Goal: Information Seeking & Learning: Learn about a topic

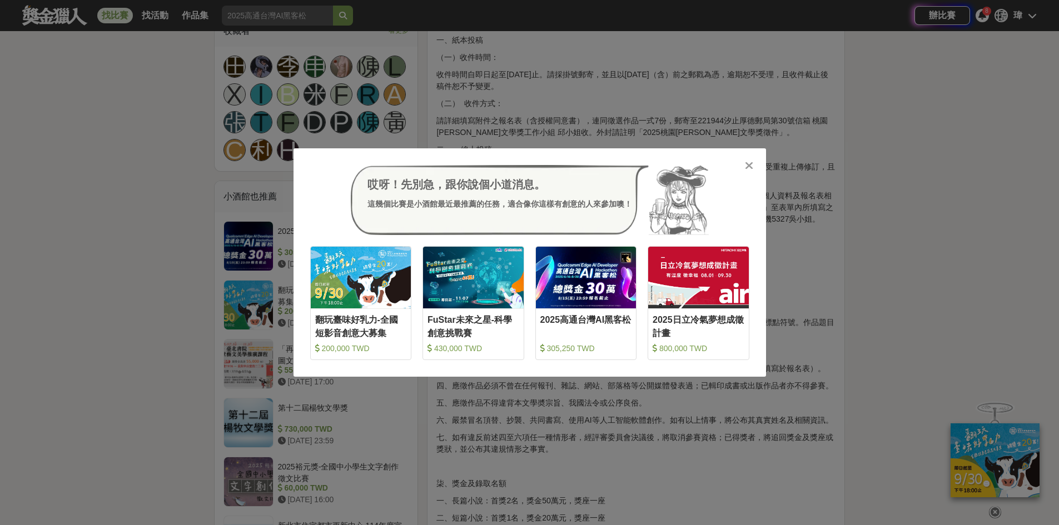
click at [753, 168] on icon at bounding box center [749, 165] width 8 height 11
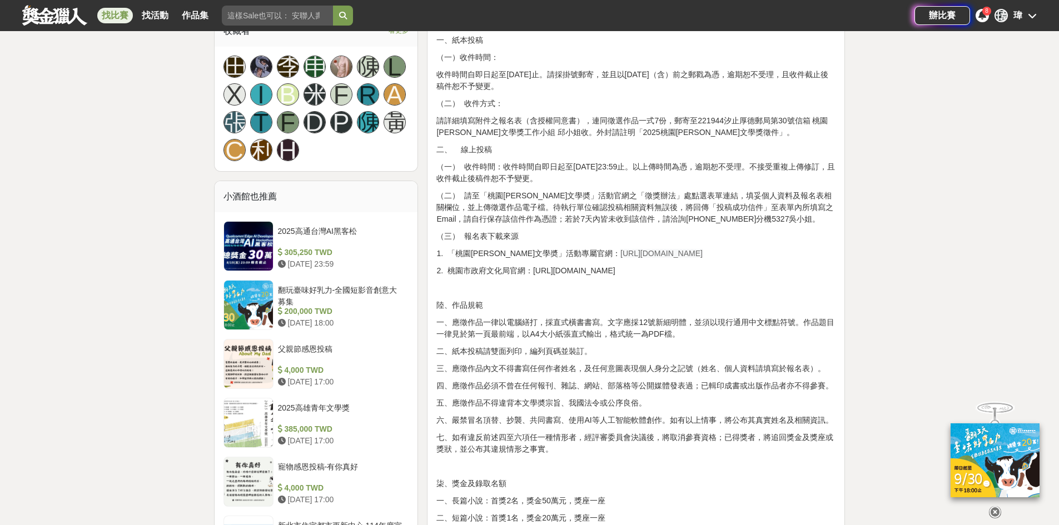
drag, startPoint x: 479, startPoint y: 508, endPoint x: 449, endPoint y: 525, distance: 34.3
click at [478, 509] on div "壹、宗旨 為發掘及培植文學人才，推廣文藝欣賞之風氣，以鼓勵愛好文學人士創作。 貳、辦理單位 一、指導單位：桃園市政府、桃園市議會 二、主辦單位：桃園市政府文化…" at bounding box center [635, 429] width 399 height 1537
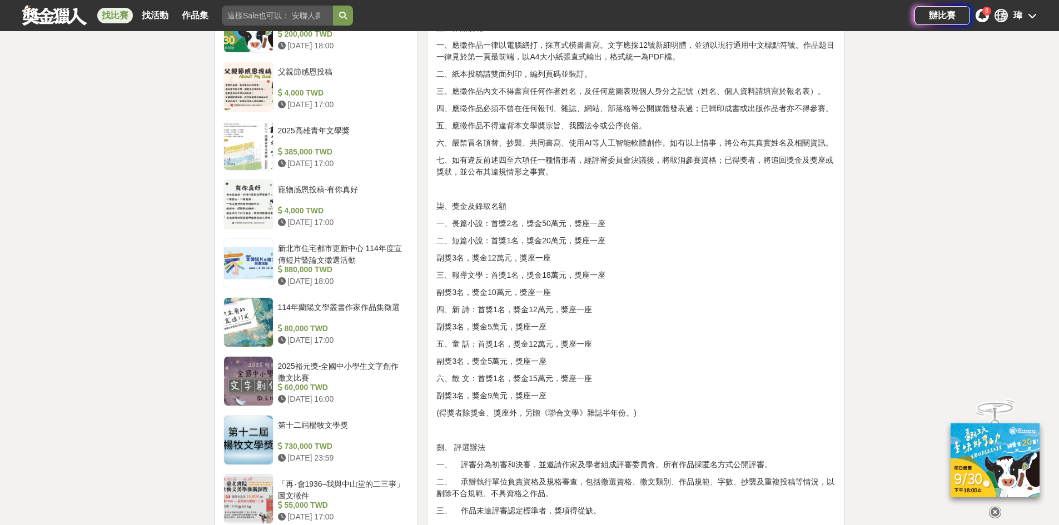
scroll to position [1001, 0]
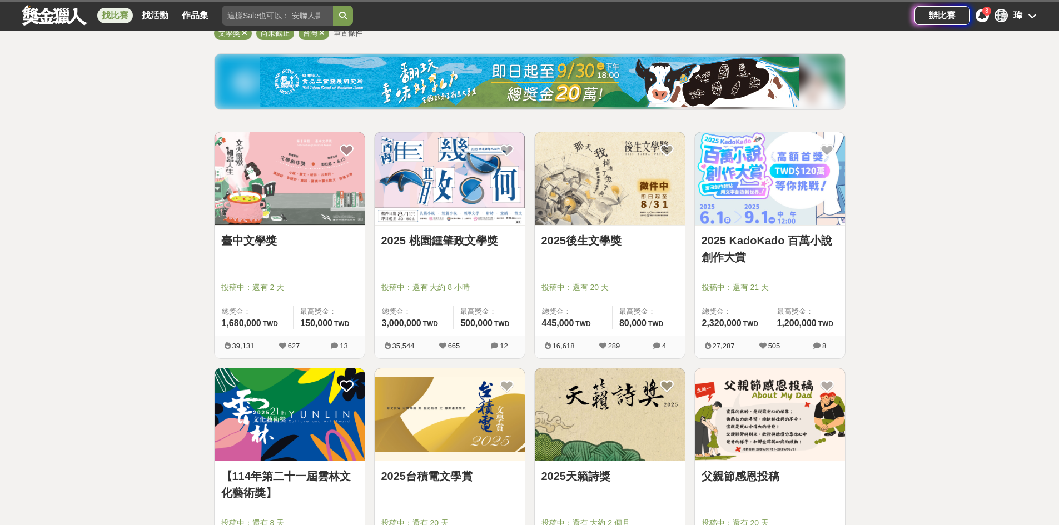
scroll to position [166, 0]
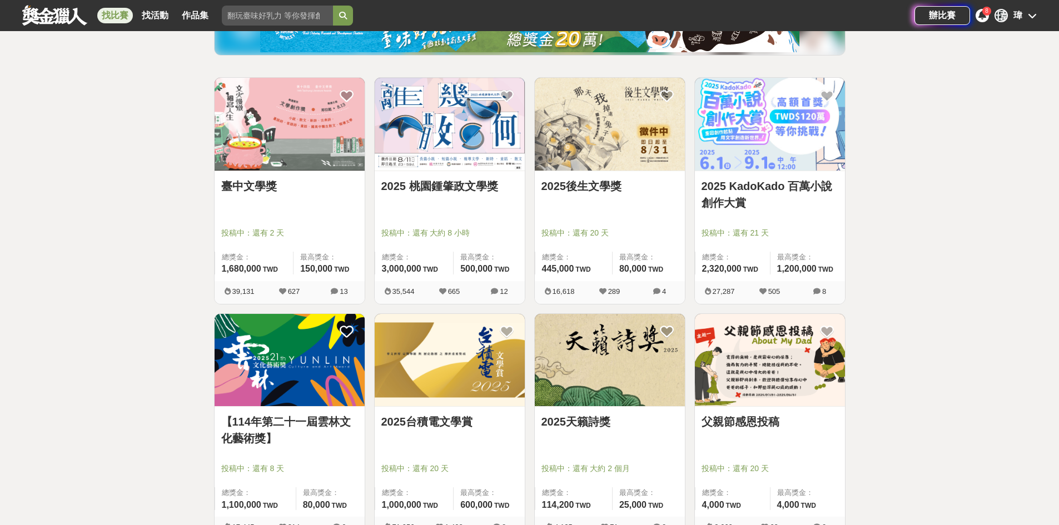
click at [606, 147] on img at bounding box center [610, 124] width 150 height 93
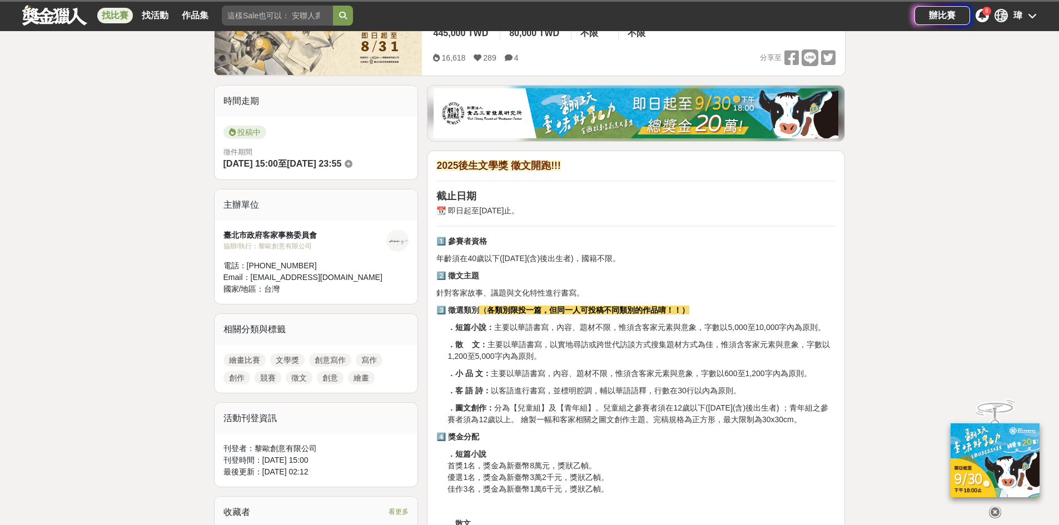
scroll to position [278, 0]
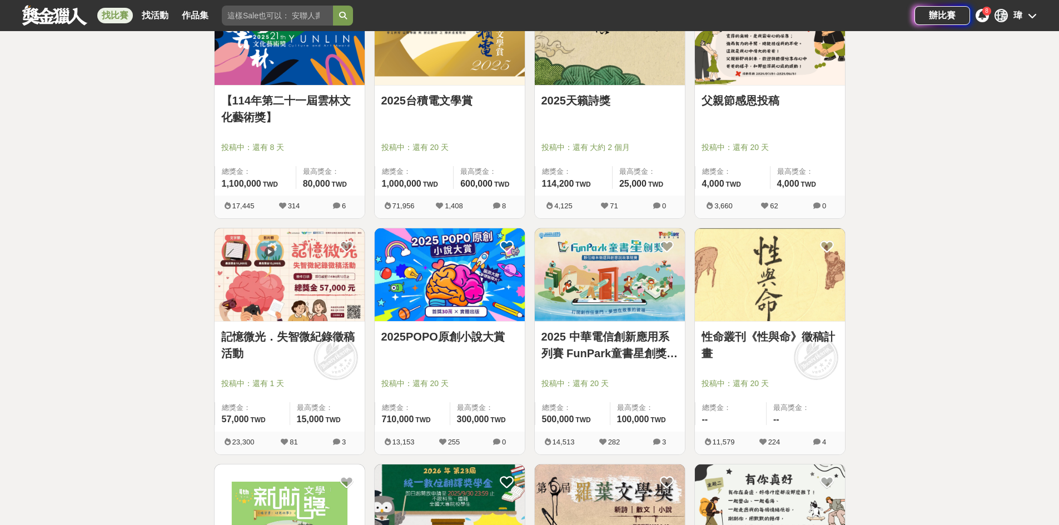
scroll to position [333, 0]
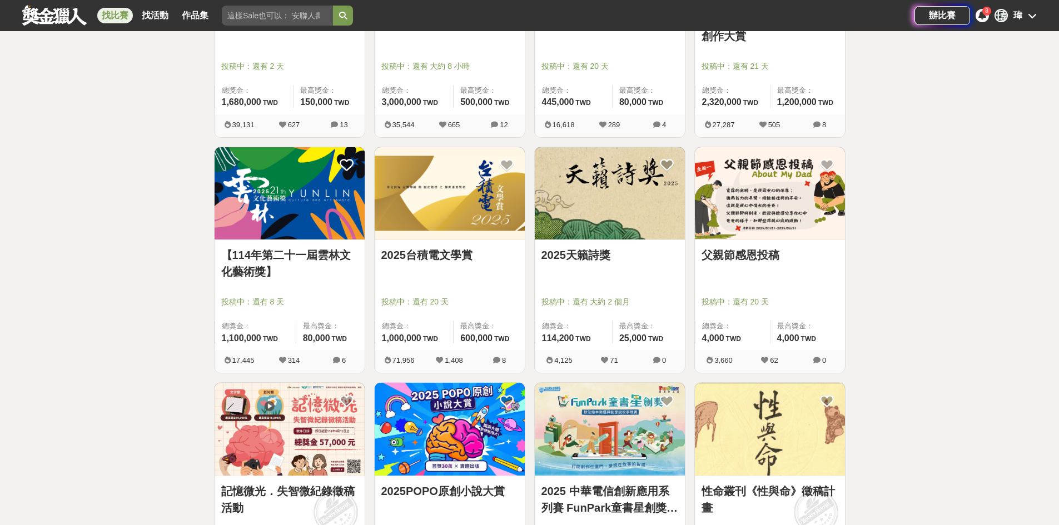
click at [469, 217] on img at bounding box center [450, 193] width 150 height 93
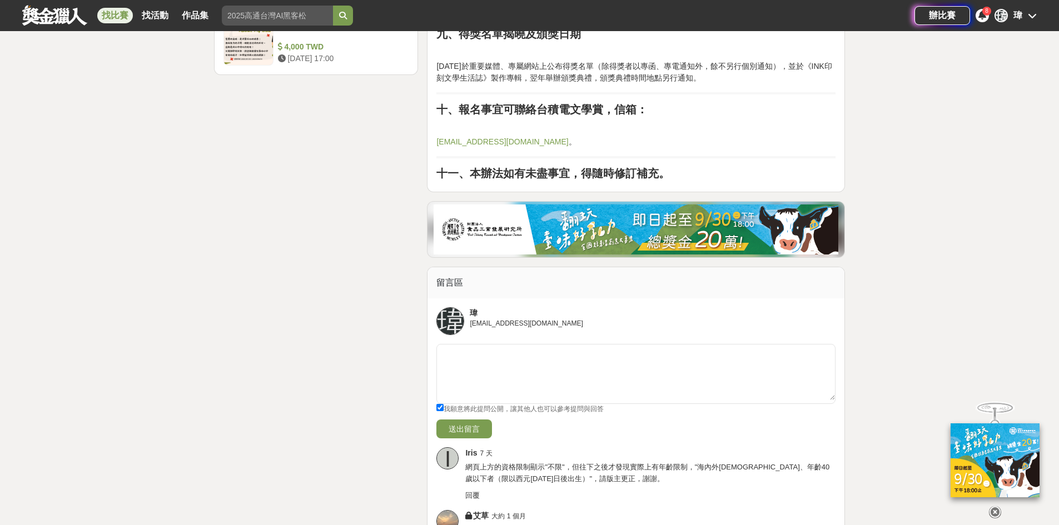
scroll to position [1724, 0]
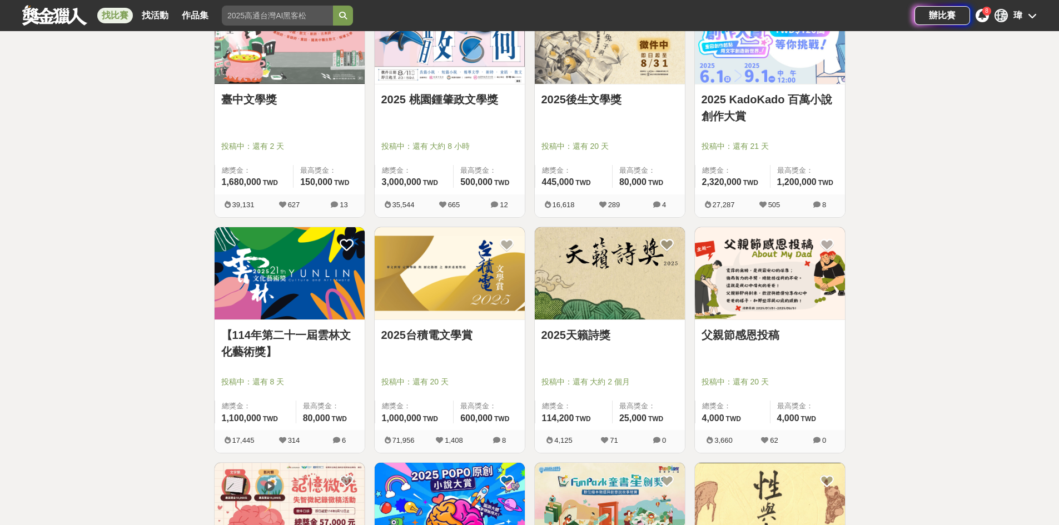
scroll to position [166, 0]
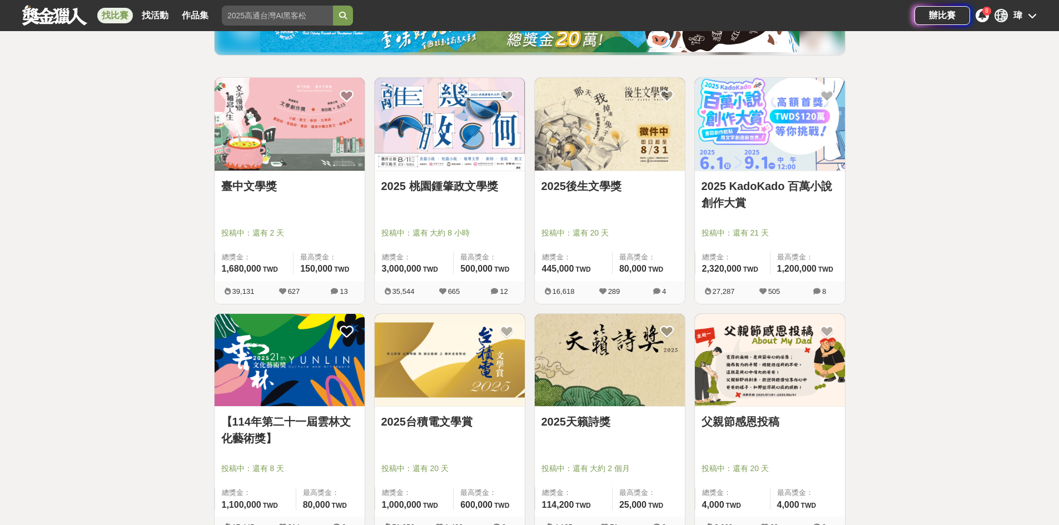
click at [746, 213] on div at bounding box center [773, 217] width 143 height 13
click at [740, 182] on link "2025 KadoKado 百萬小說創作大賞" at bounding box center [770, 194] width 137 height 33
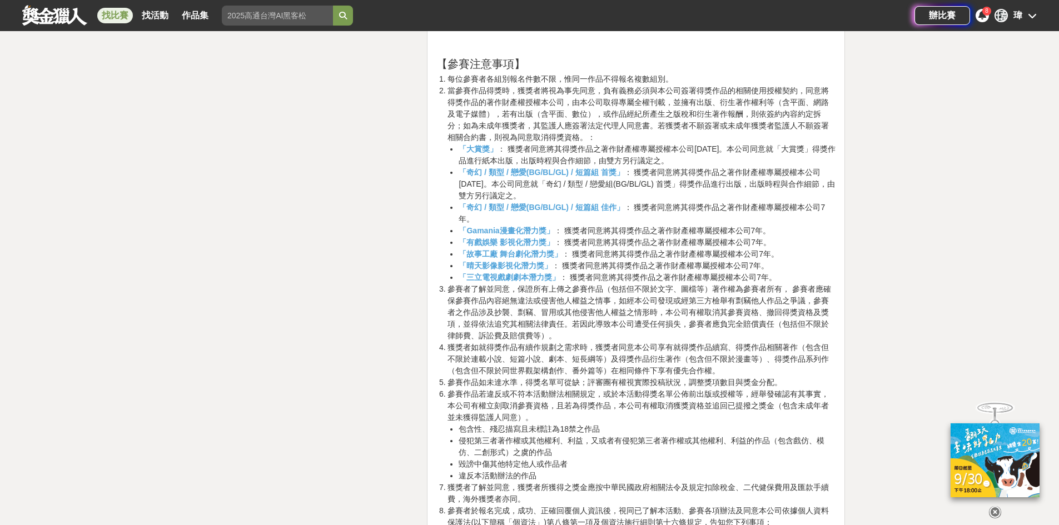
scroll to position [3392, 0]
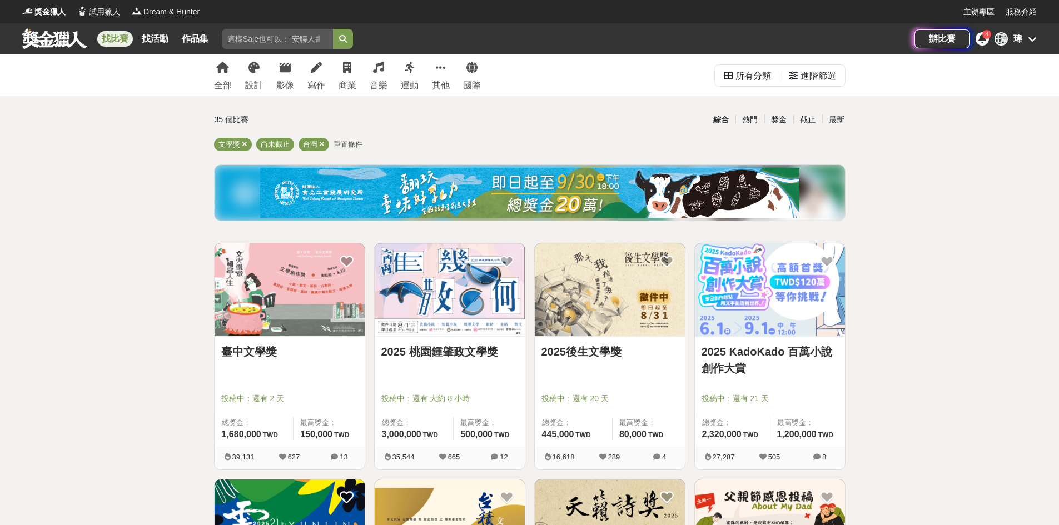
click at [607, 313] on img at bounding box center [610, 290] width 150 height 93
click at [405, 77] on link "運動" at bounding box center [410, 75] width 18 height 42
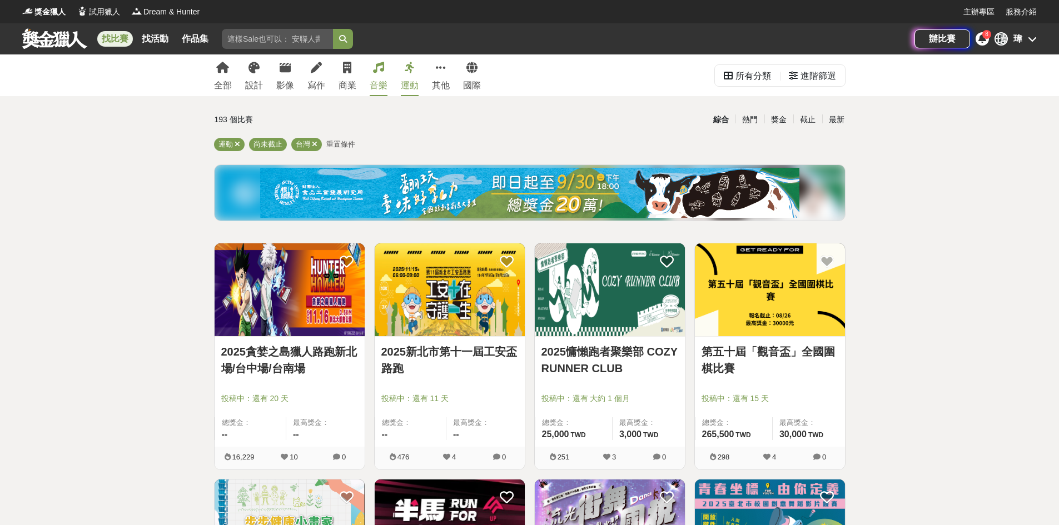
click at [378, 72] on icon at bounding box center [378, 67] width 11 height 11
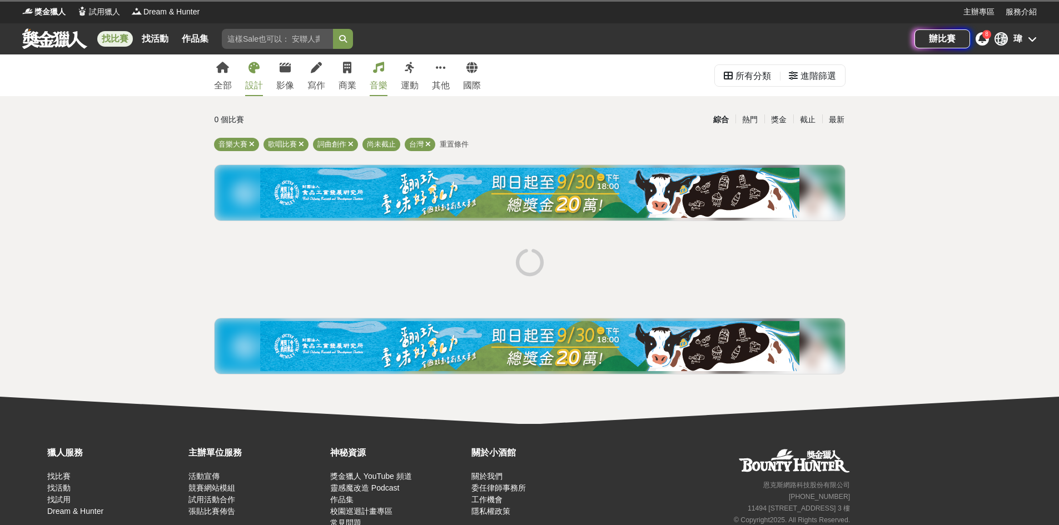
click at [259, 79] on div "設計" at bounding box center [254, 85] width 18 height 13
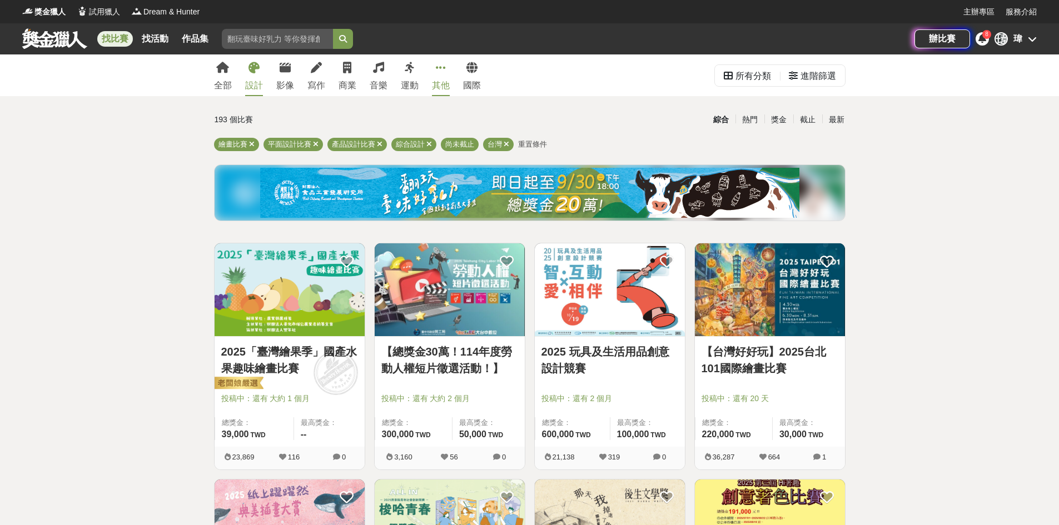
click at [439, 64] on icon at bounding box center [441, 67] width 10 height 11
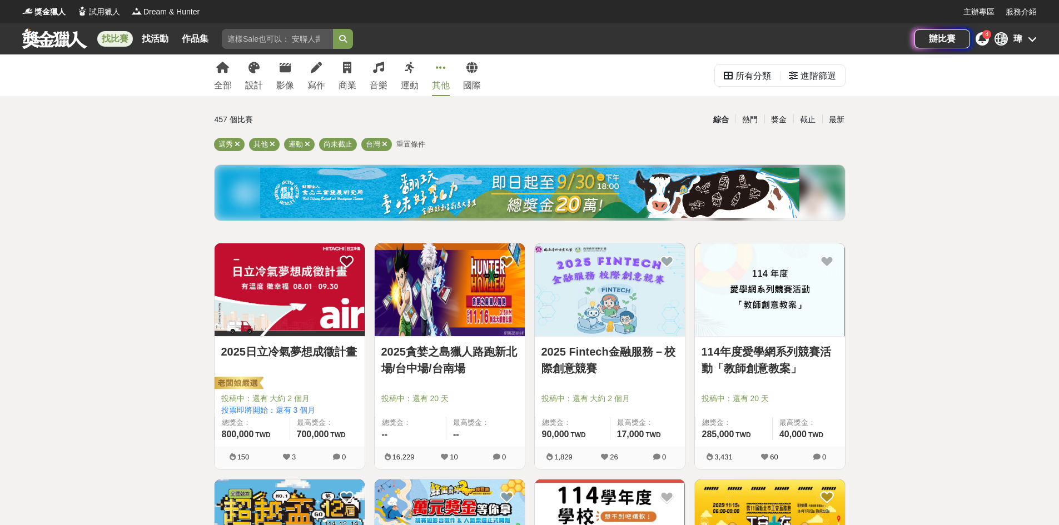
click at [317, 300] on img at bounding box center [290, 290] width 150 height 93
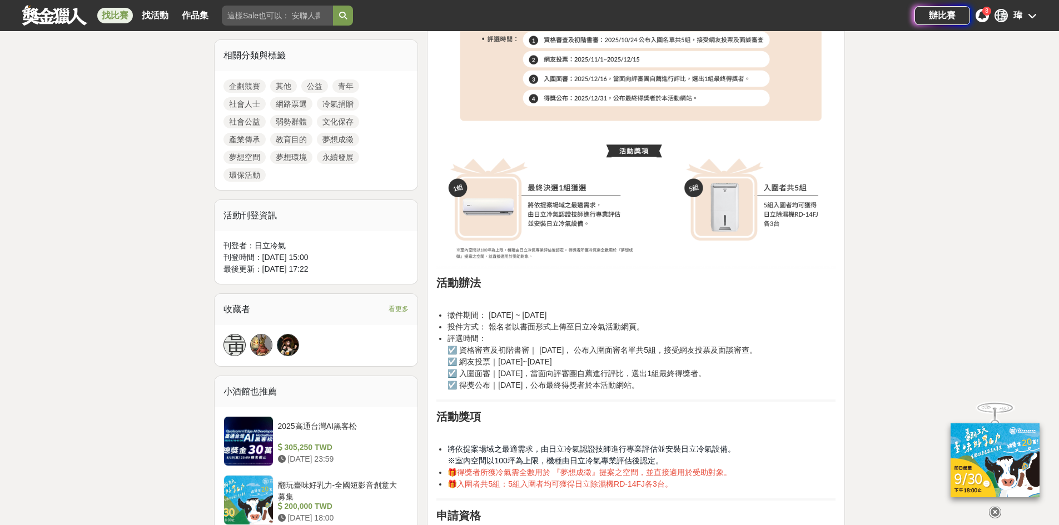
scroll to position [612, 0]
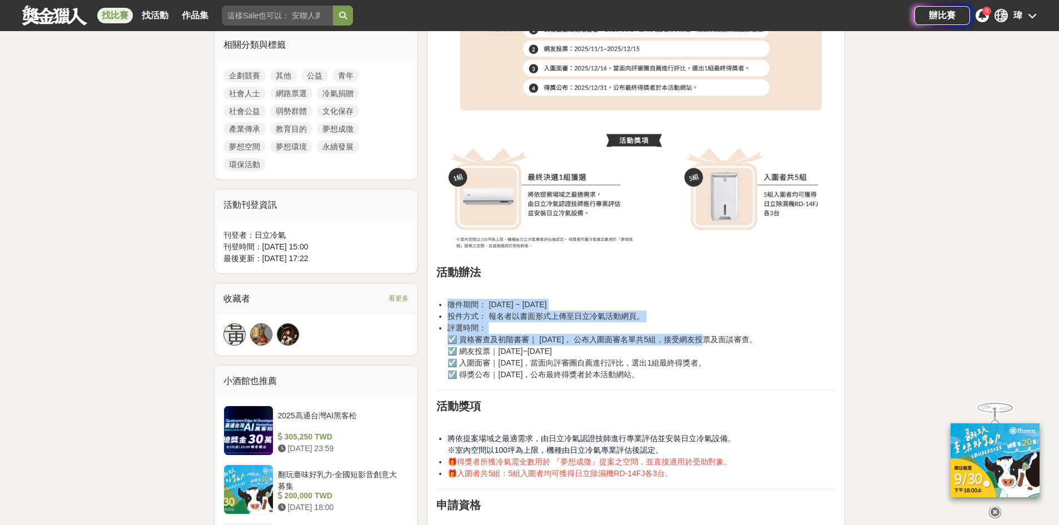
drag, startPoint x: 463, startPoint y: 303, endPoint x: 696, endPoint y: 339, distance: 235.2
click at [692, 339] on ul "徵件期間： 2025/8/1 ~ 2025/9/30 投件方式： 報名者以書面形式上傳至日立冷氣活動網頁。 評選時間： ☑️ 資格審查及初階書審｜ 2025/…" at bounding box center [635, 340] width 399 height 82
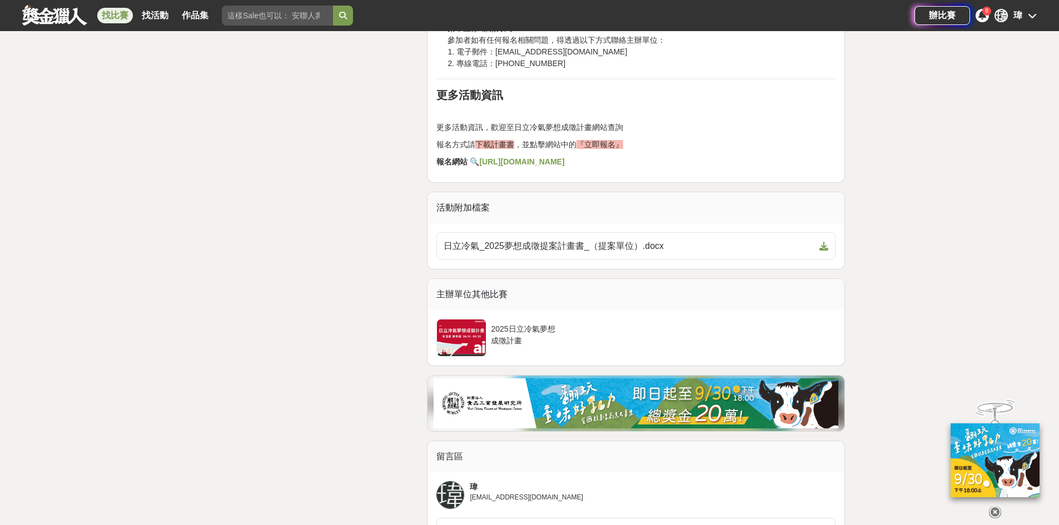
scroll to position [2169, 0]
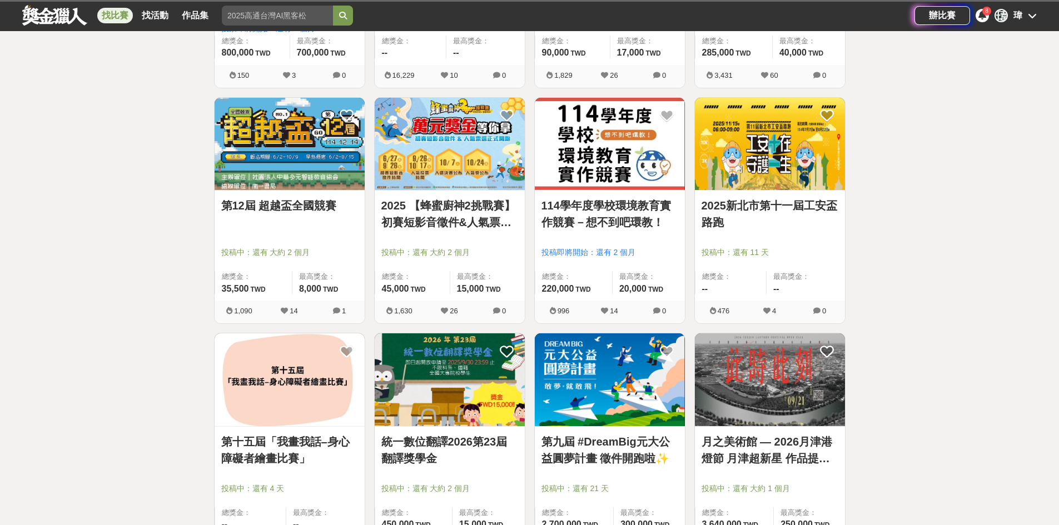
scroll to position [500, 0]
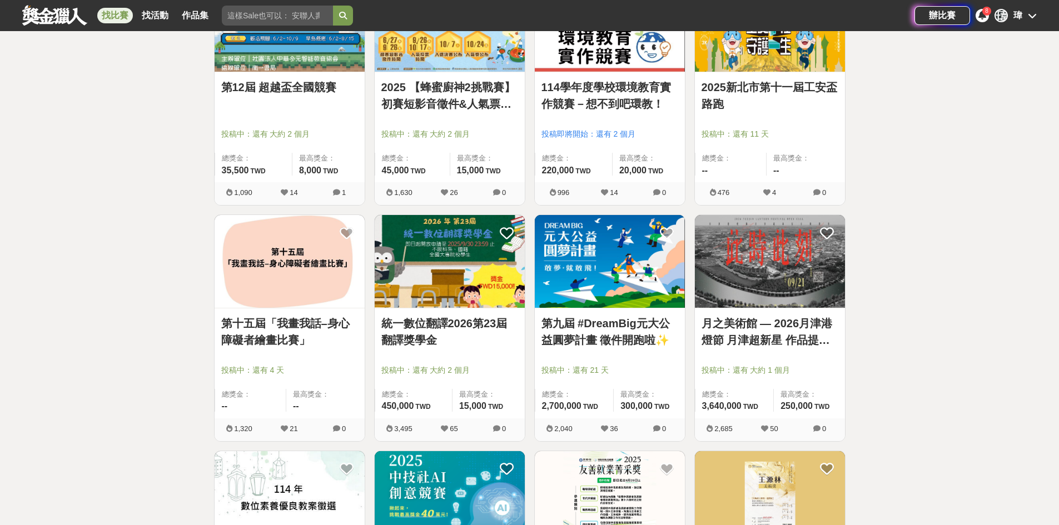
click at [624, 321] on link "第九屆 #DreamBig元大公益圓夢計畫 徵件開跑啦✨" at bounding box center [610, 331] width 137 height 33
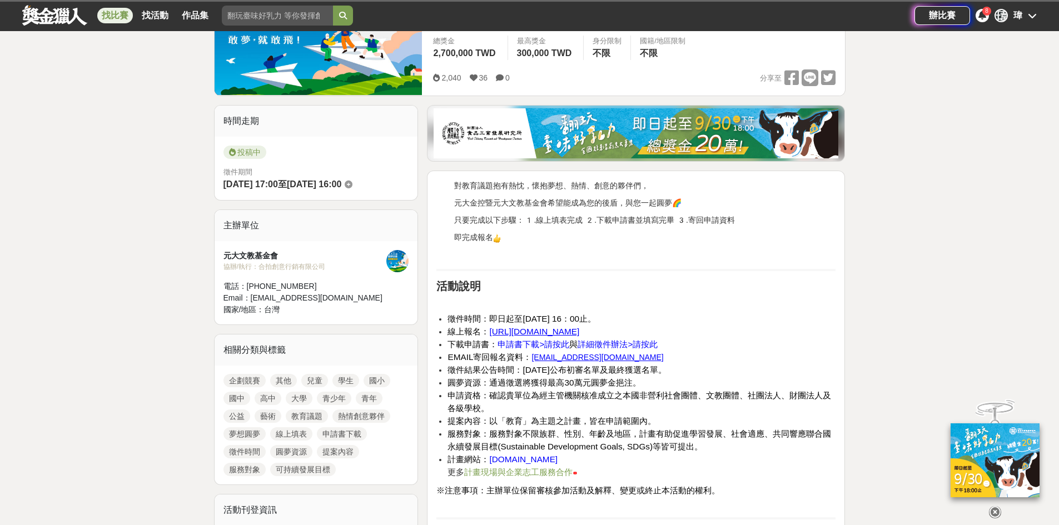
scroll to position [278, 0]
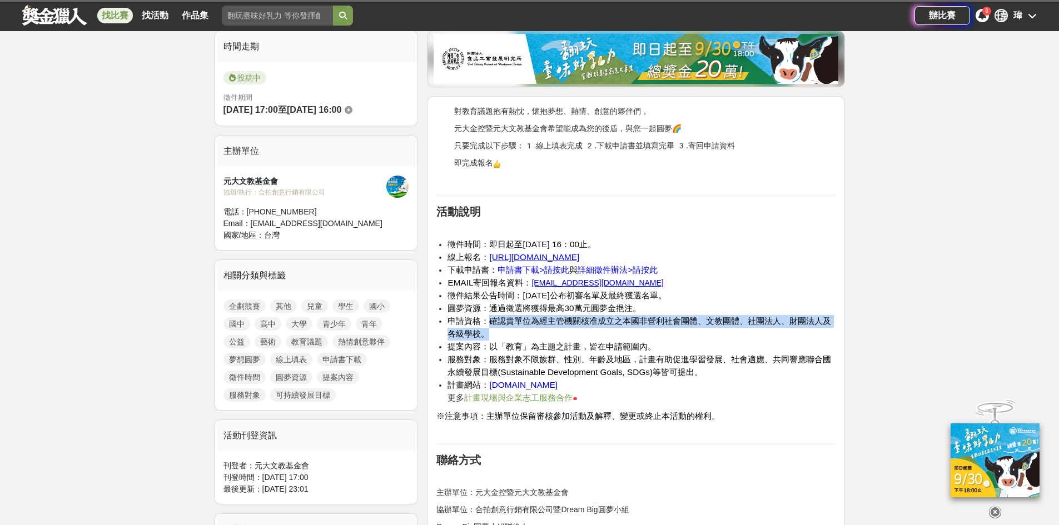
drag, startPoint x: 489, startPoint y: 325, endPoint x: 545, endPoint y: 331, distance: 56.6
click at [545, 331] on li "申請資格：確認貴單位為經主管機關核准成立之本國非營利社會團體、文教團體、社團法人、財團法人及各級學校。" at bounding box center [642, 328] width 388 height 26
click at [576, 333] on li "申請資格：確認貴單位為經主管機關核准成立之本國非營利社會團體、文教團體、社團法人、財團法人及各級學校。" at bounding box center [642, 328] width 388 height 26
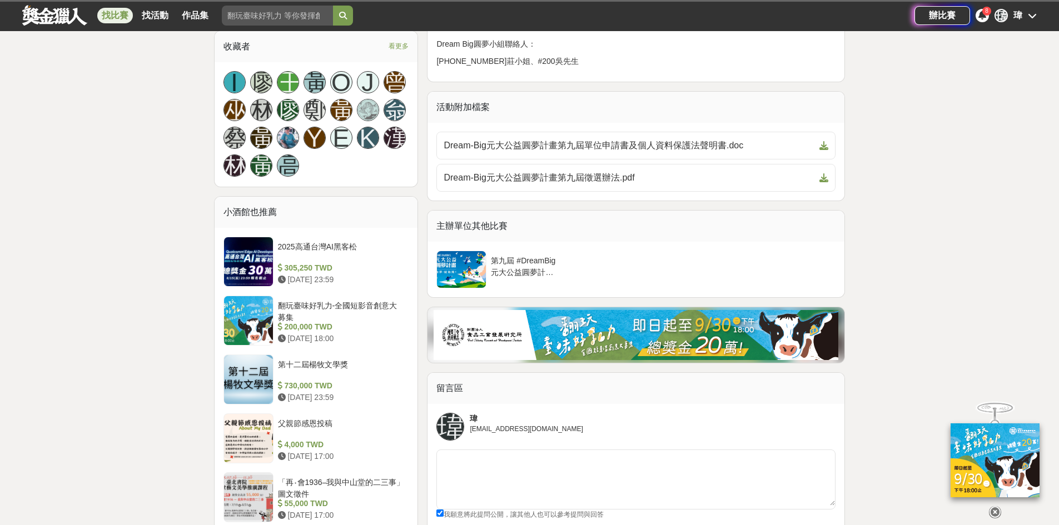
scroll to position [778, 0]
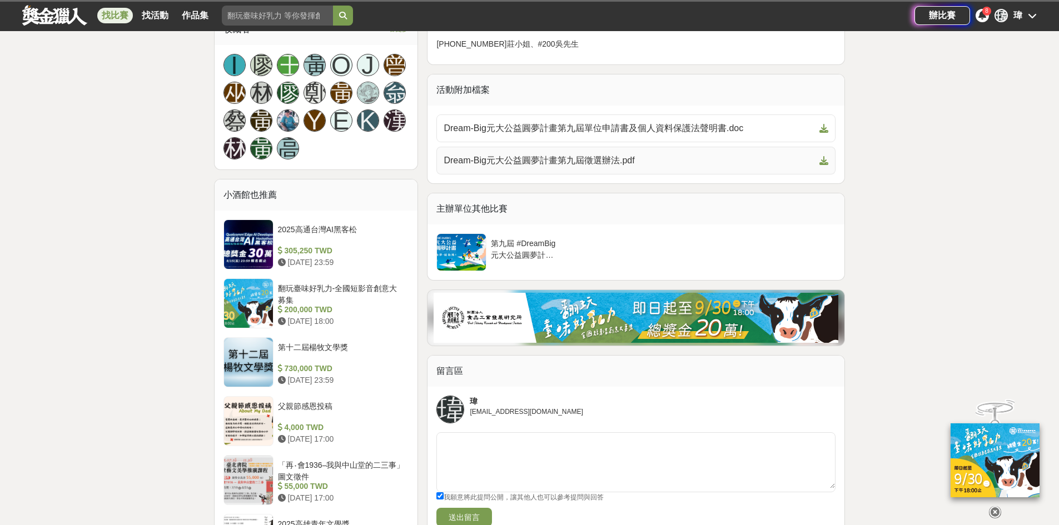
click at [644, 164] on span "Dream-Big元大公益圓夢計畫第九屆徵選辦法.pdf" at bounding box center [629, 160] width 371 height 13
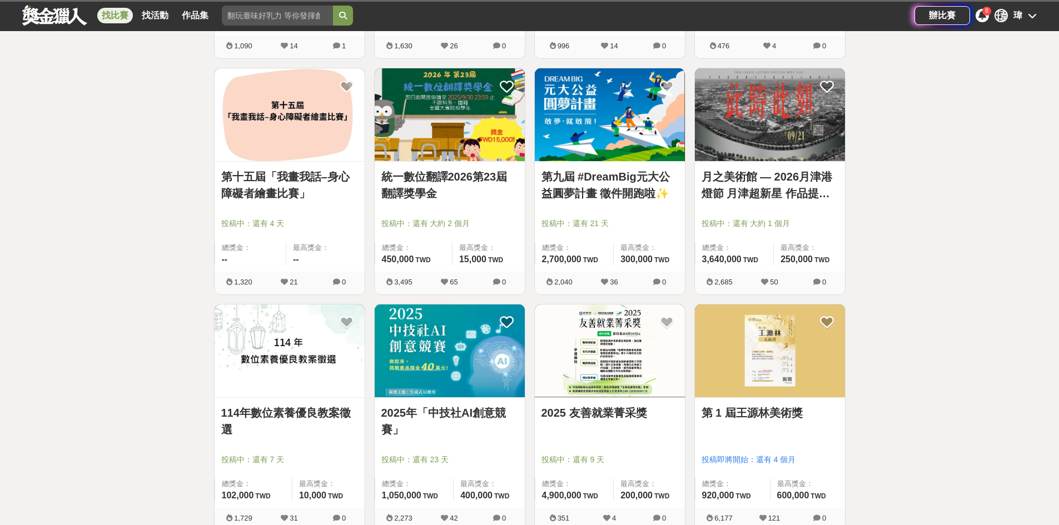
scroll to position [667, 0]
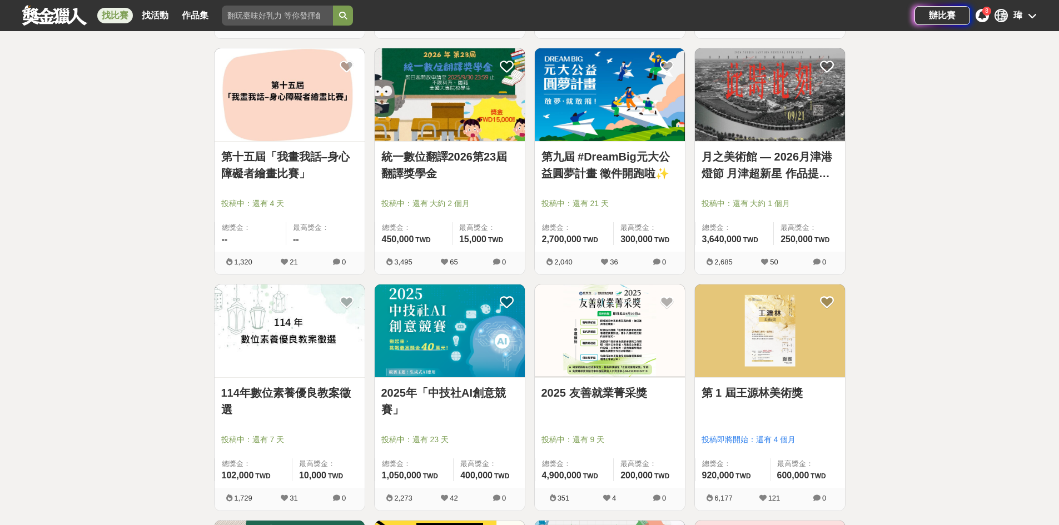
click at [471, 360] on img at bounding box center [450, 331] width 150 height 93
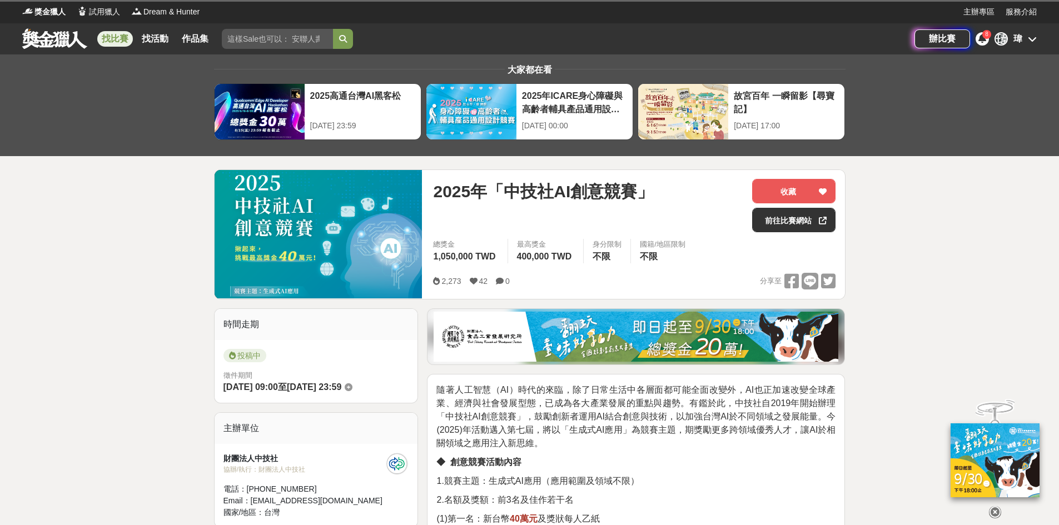
scroll to position [111, 0]
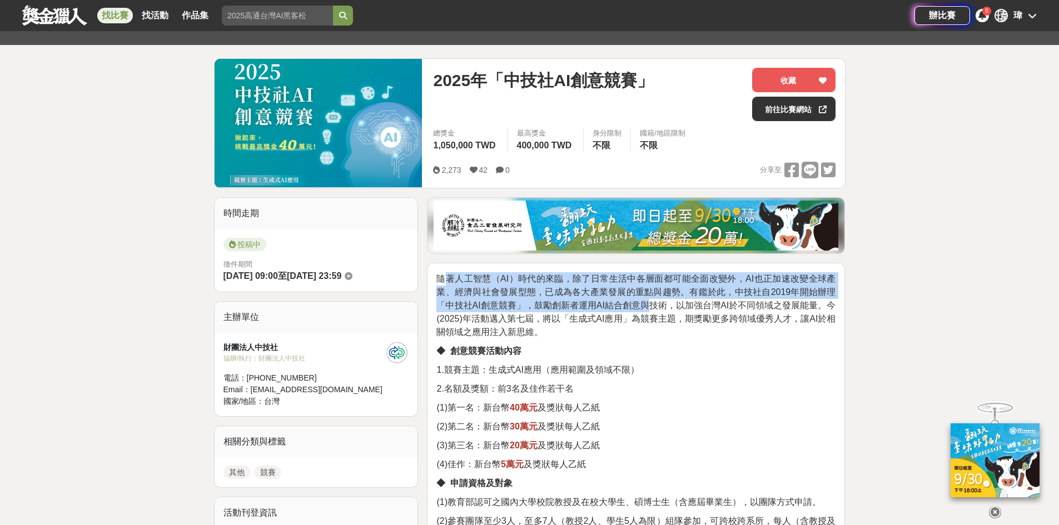
drag, startPoint x: 444, startPoint y: 279, endPoint x: 651, endPoint y: 299, distance: 207.3
click at [651, 299] on span "隨著人工智慧（AI）時代的來臨，除了日常生活中各層面都可能全面改變外，AI也正加速改變全球產業、經濟與社會發展型態，已成為各大產業發展的重點與趨勢。有鑑於此，…" at bounding box center [635, 305] width 399 height 63
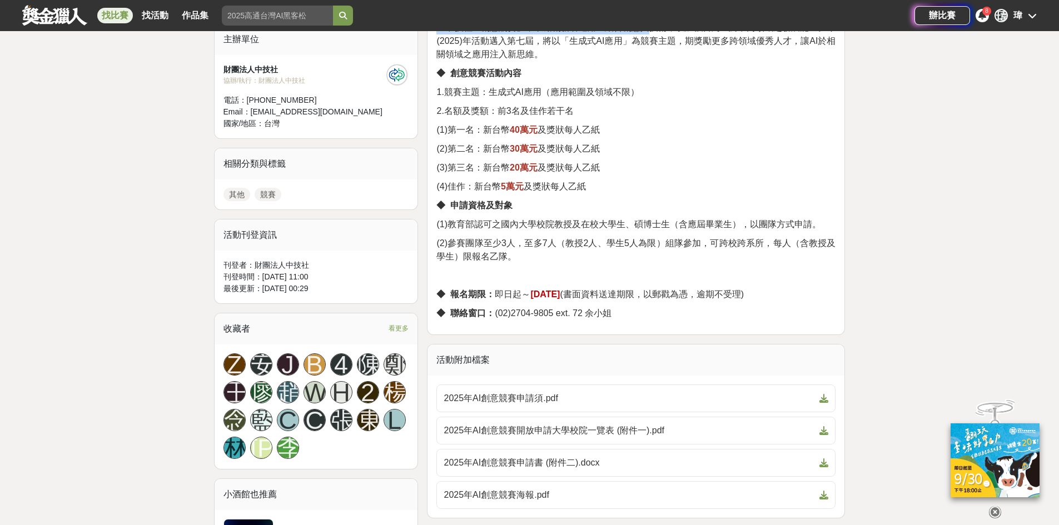
scroll to position [500, 0]
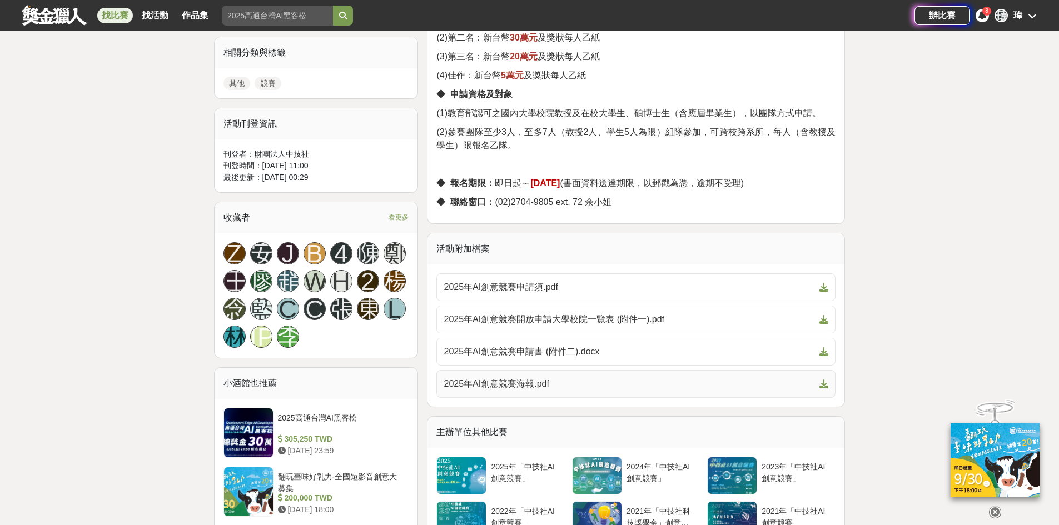
click at [525, 385] on span "2025年AI創意競賽海報.pdf" at bounding box center [629, 384] width 371 height 13
click at [583, 342] on link "2025年AI創意競賽申請書 (附件二).docx" at bounding box center [635, 352] width 399 height 28
click at [622, 316] on span "2025年AI創意競賽開放申請大學校院一覽表 (附件一).pdf" at bounding box center [629, 319] width 371 height 13
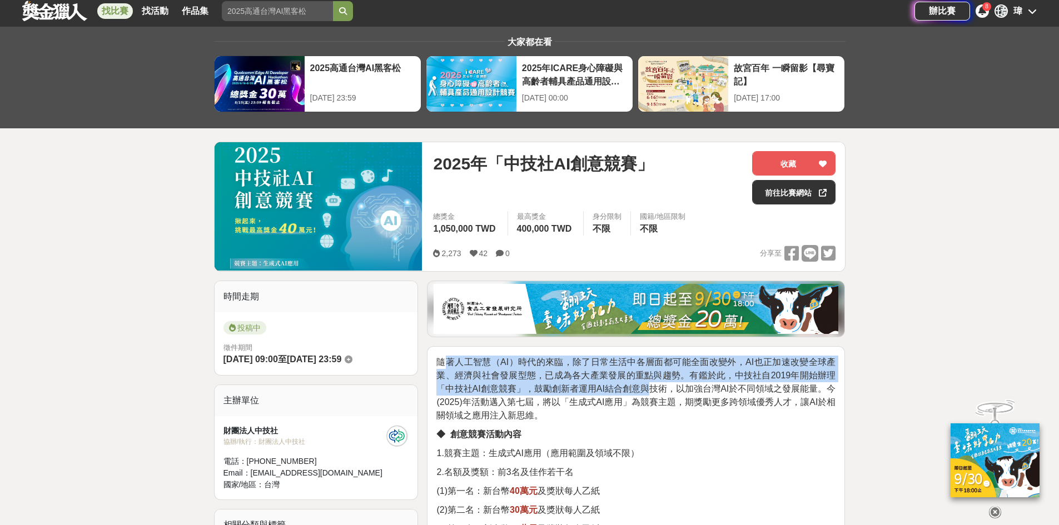
scroll to position [0, 0]
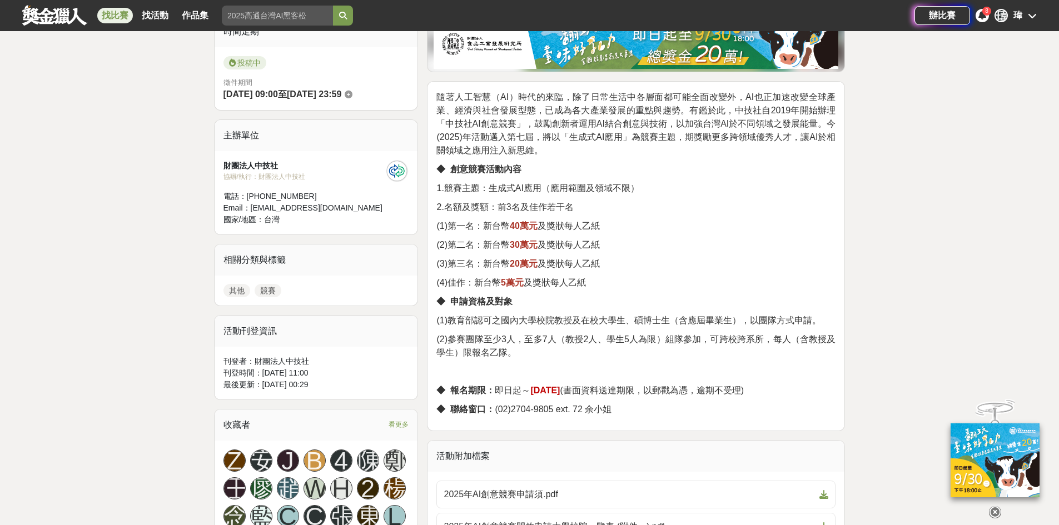
scroll to position [111, 0]
